Goal: Find specific page/section: Find specific page/section

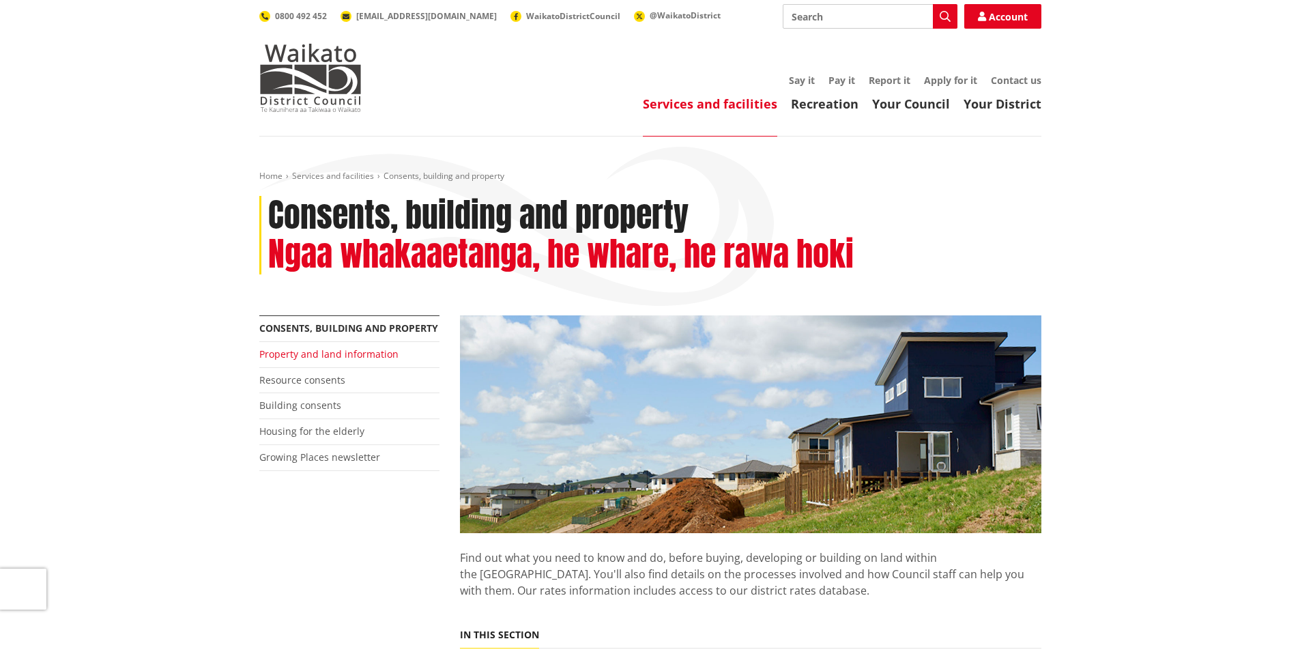
click at [334, 354] on link "Property and land information" at bounding box center [328, 353] width 139 height 13
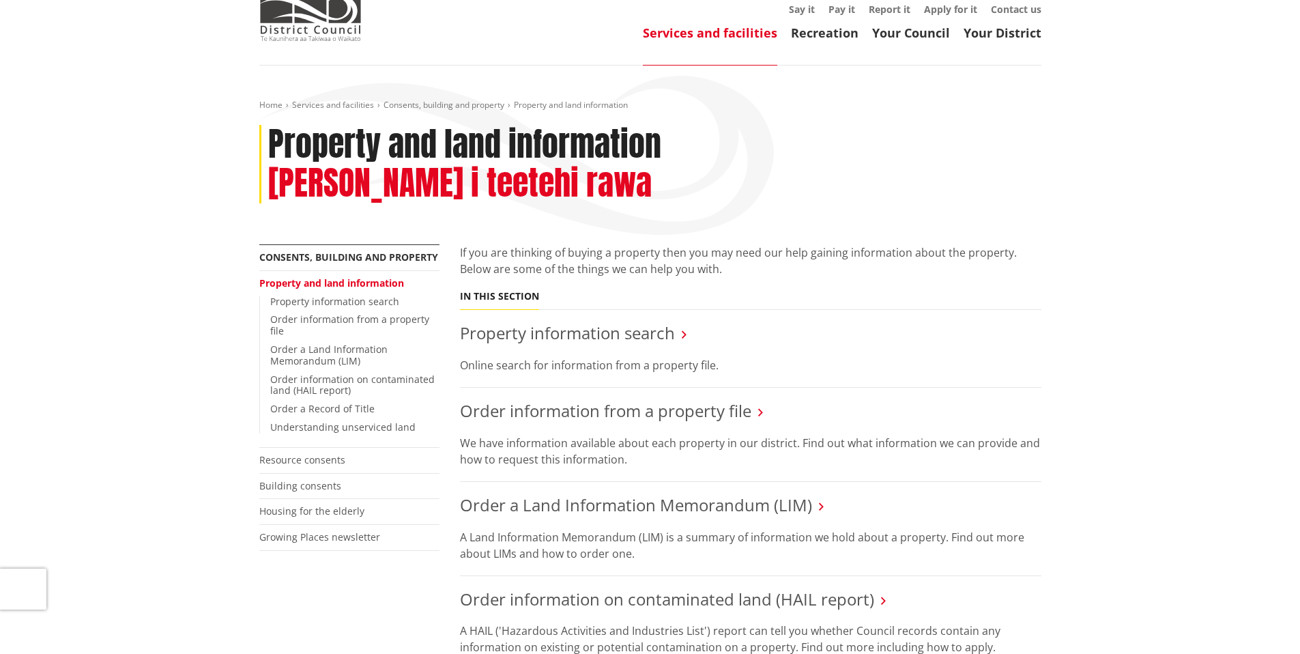
scroll to position [70, 0]
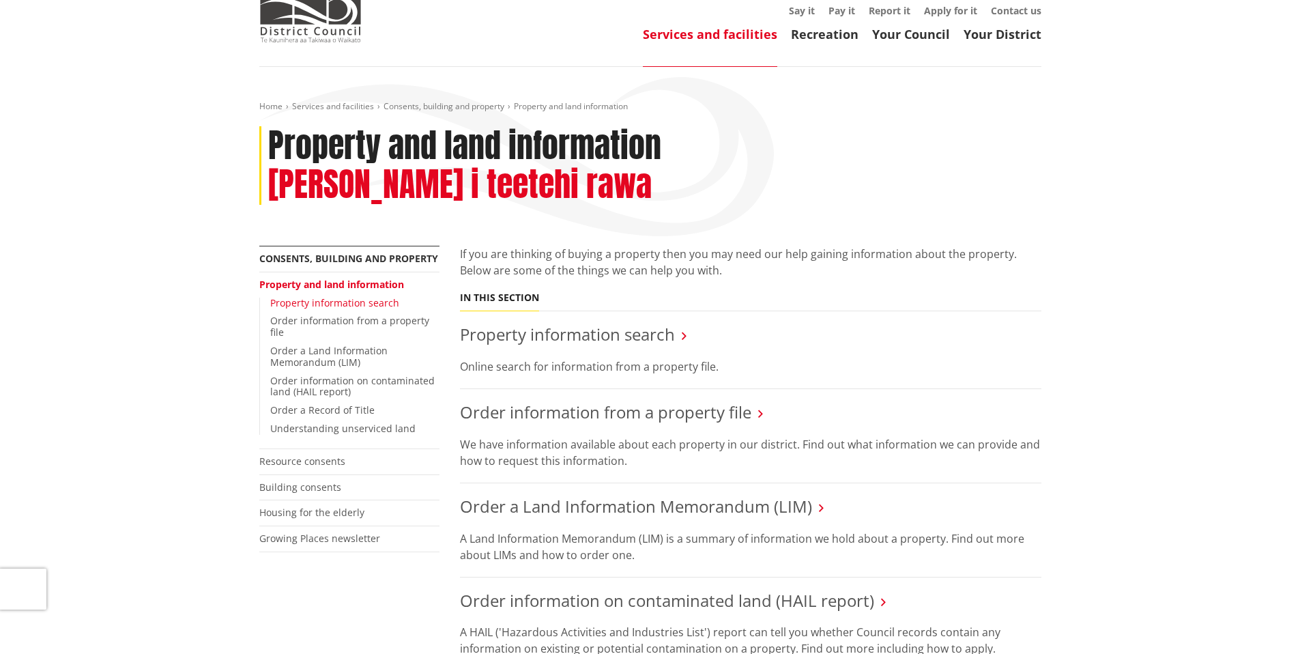
click at [357, 296] on link "Property information search" at bounding box center [334, 302] width 129 height 13
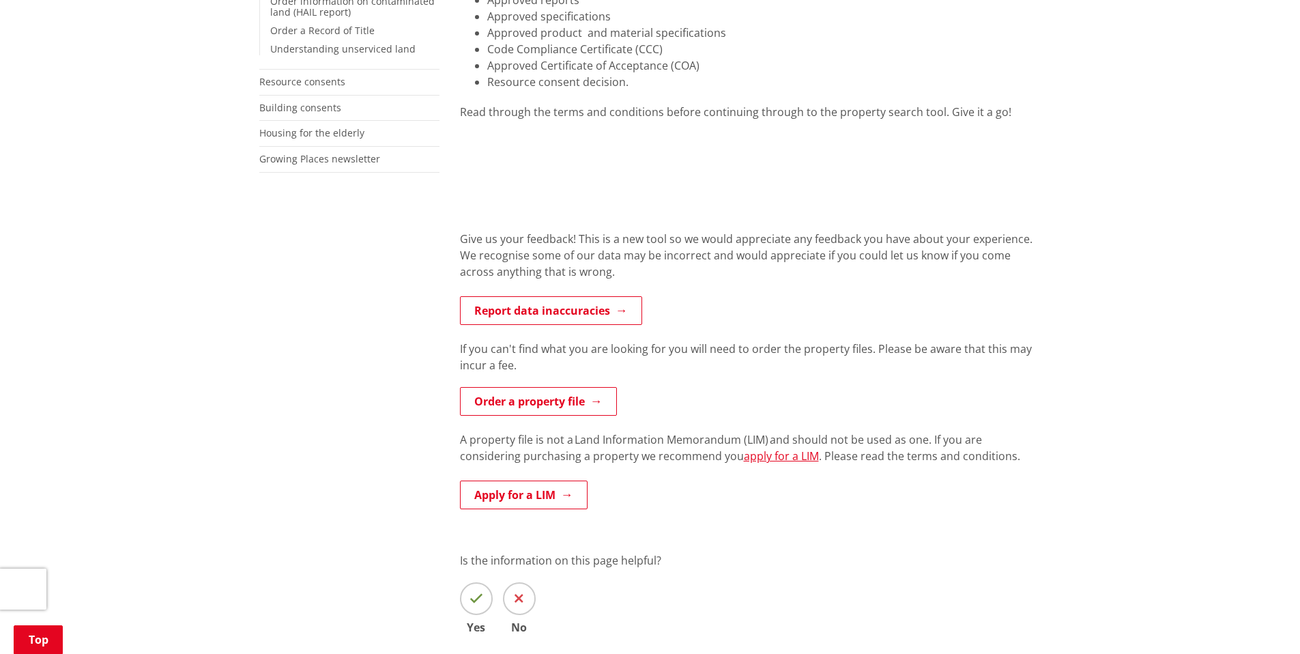
scroll to position [451, 0]
